Goal: Information Seeking & Learning: Learn about a topic

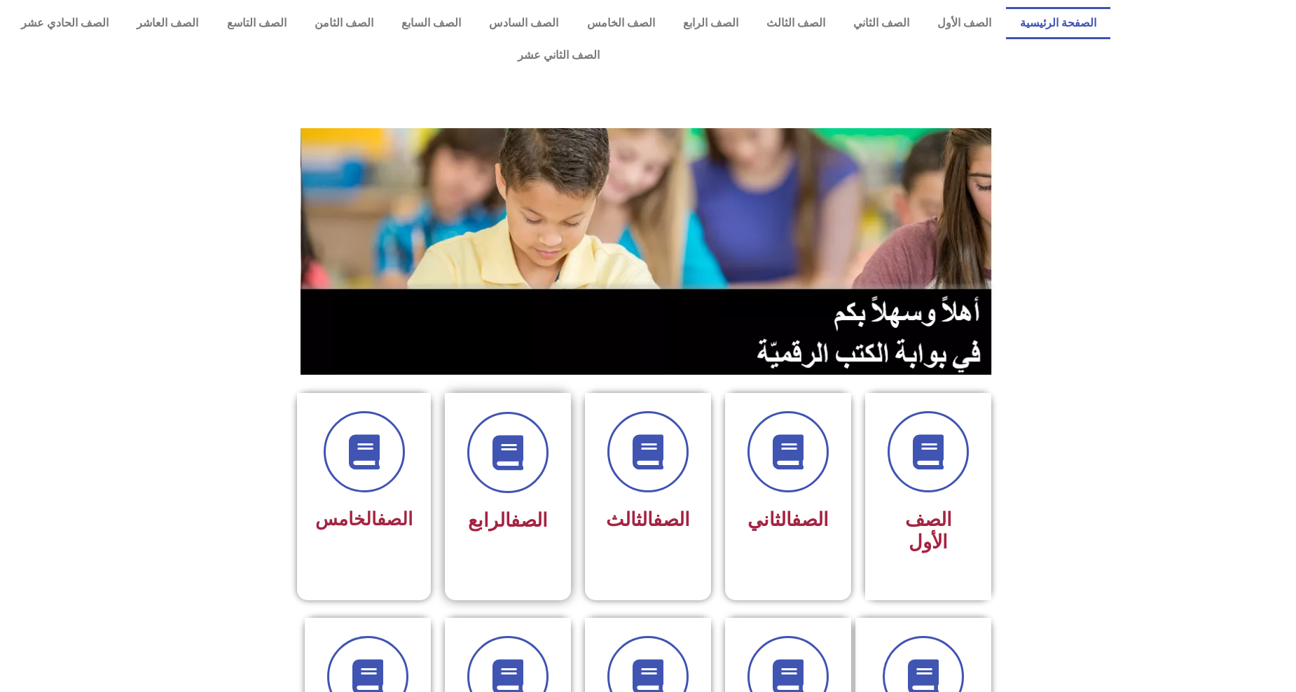
click at [470, 523] on div "الصف الرابع" at bounding box center [508, 486] width 126 height 186
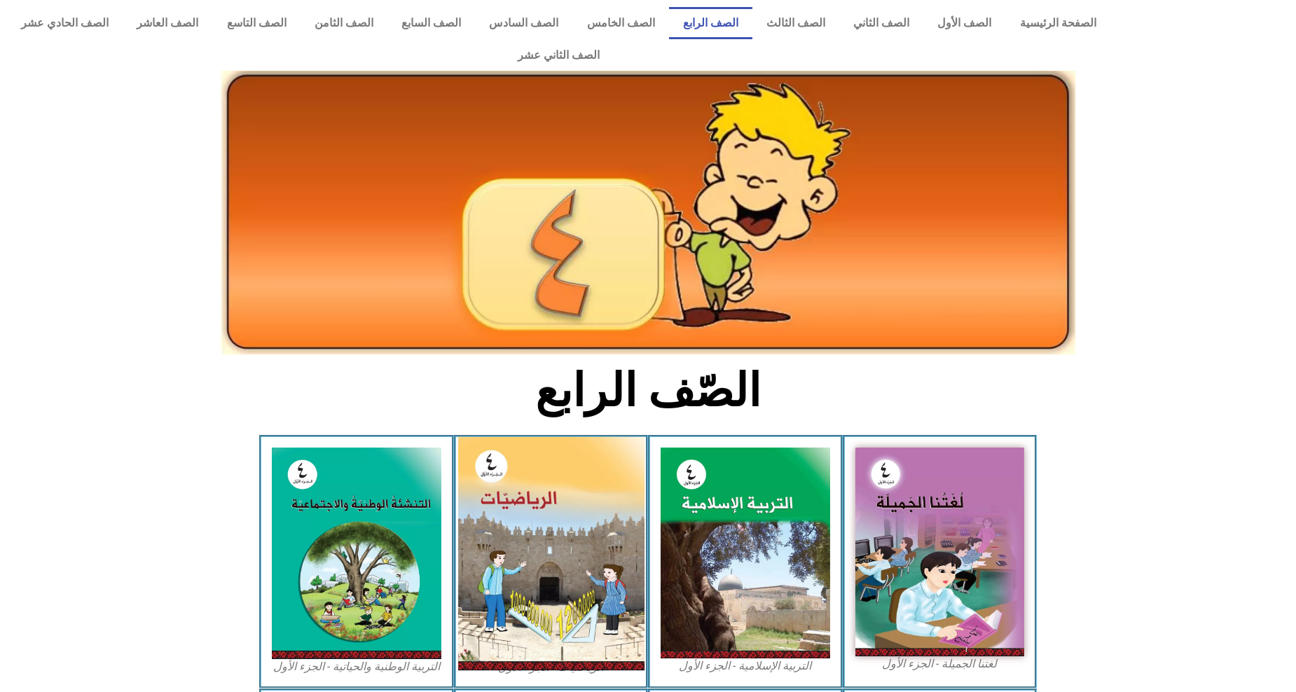
click at [593, 494] on img at bounding box center [550, 553] width 186 height 233
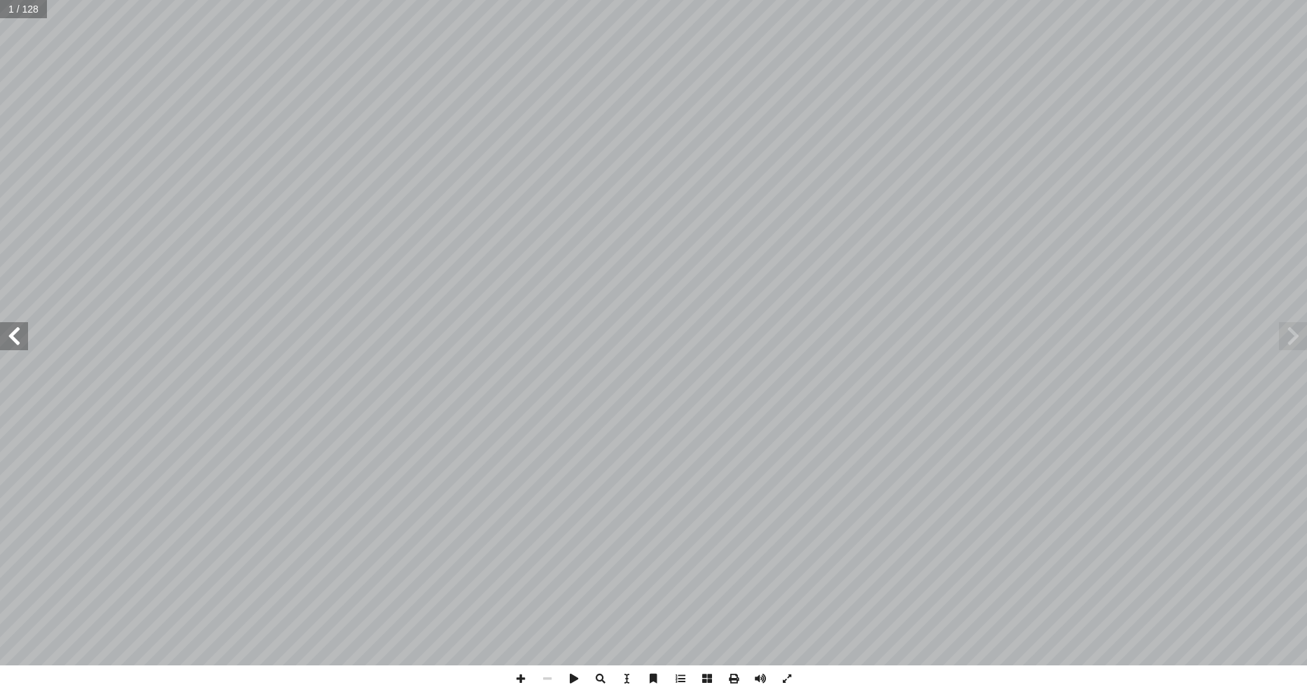
click at [21, 334] on span at bounding box center [14, 336] width 28 height 28
click at [20, 333] on span at bounding box center [14, 336] width 28 height 28
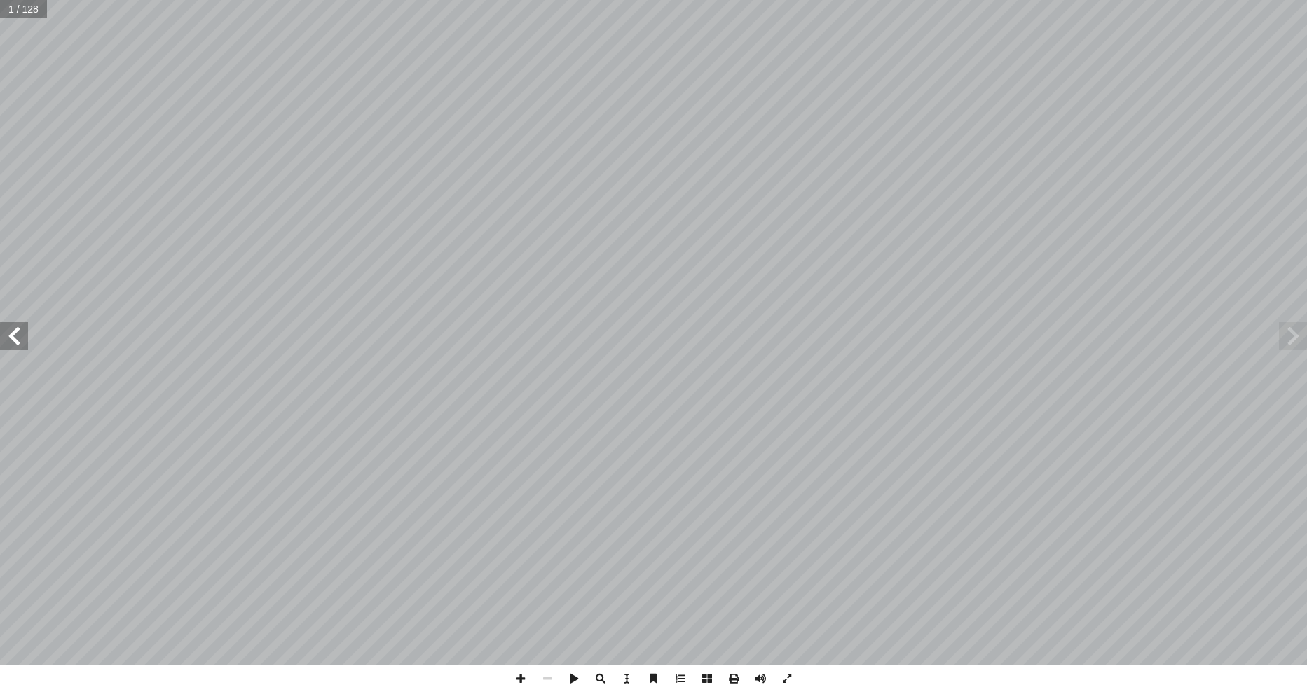
click at [20, 332] on span at bounding box center [14, 336] width 28 height 28
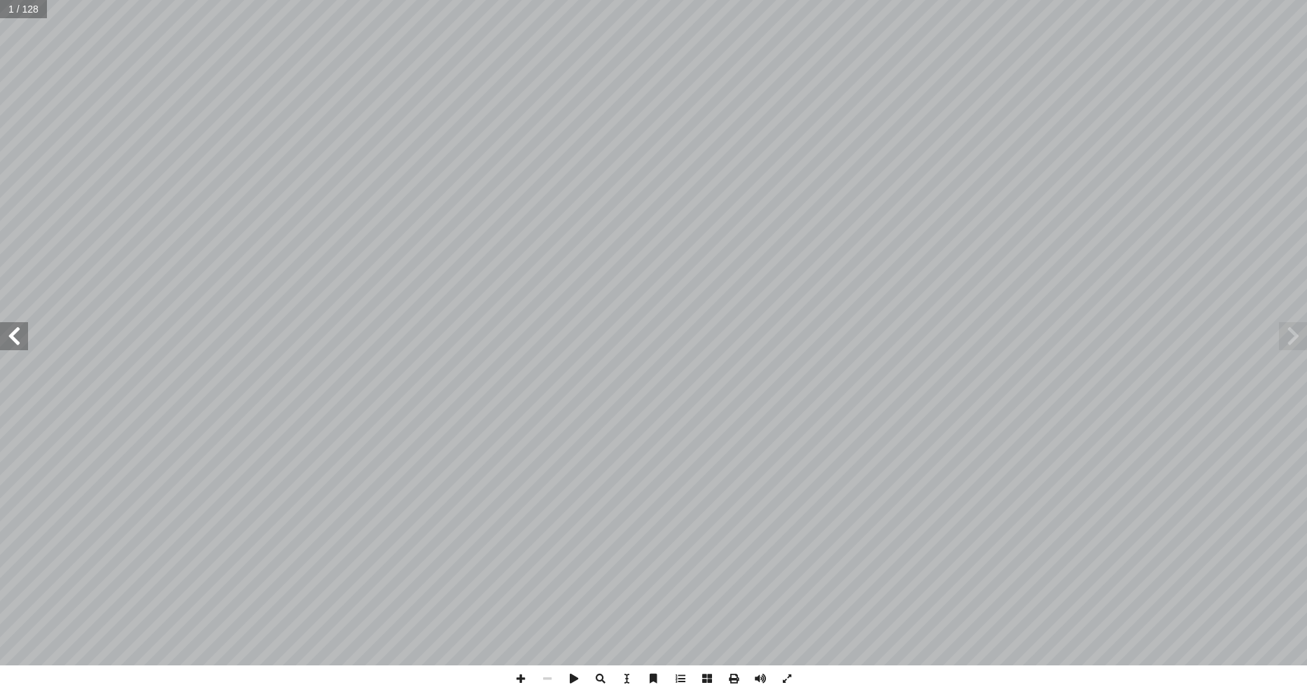
click at [20, 332] on span at bounding box center [14, 336] width 28 height 28
click at [20, 331] on span at bounding box center [14, 336] width 28 height 28
click at [21, 331] on span at bounding box center [14, 336] width 28 height 28
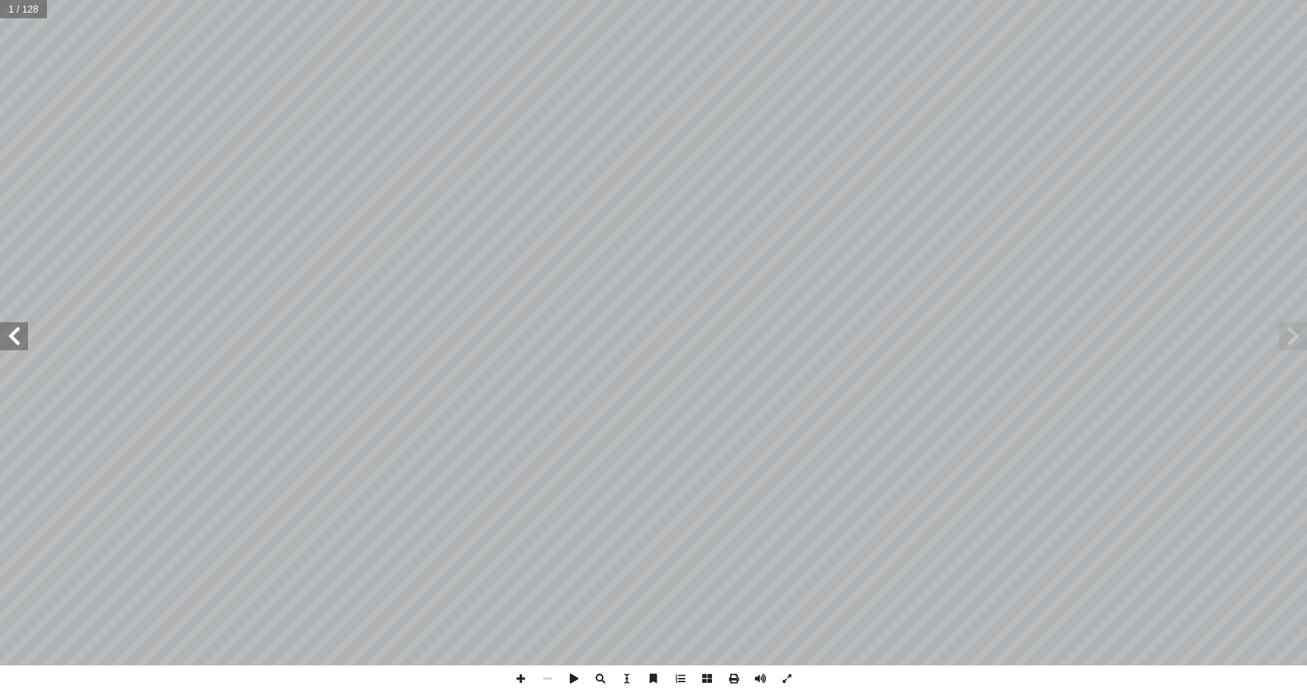
click at [21, 331] on span at bounding box center [14, 336] width 28 height 28
click at [22, 330] on span at bounding box center [14, 336] width 28 height 28
click at [24, 329] on span at bounding box center [14, 336] width 28 height 28
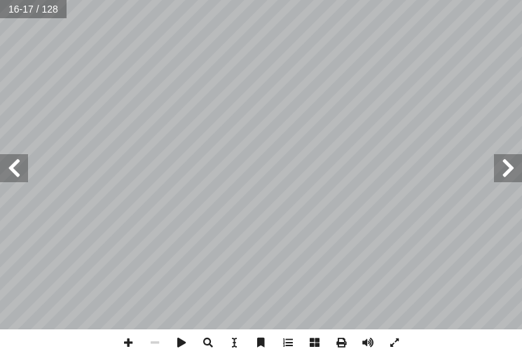
click at [25, 175] on span at bounding box center [14, 168] width 28 height 28
click at [25, 173] on span at bounding box center [14, 168] width 28 height 28
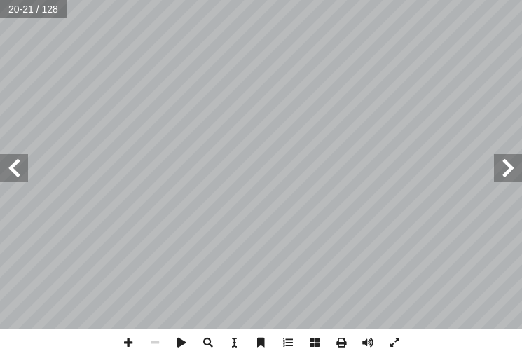
click at [25, 173] on span at bounding box center [14, 168] width 28 height 28
click at [126, 338] on span at bounding box center [128, 342] width 27 height 27
